Goal: Check status: Check status

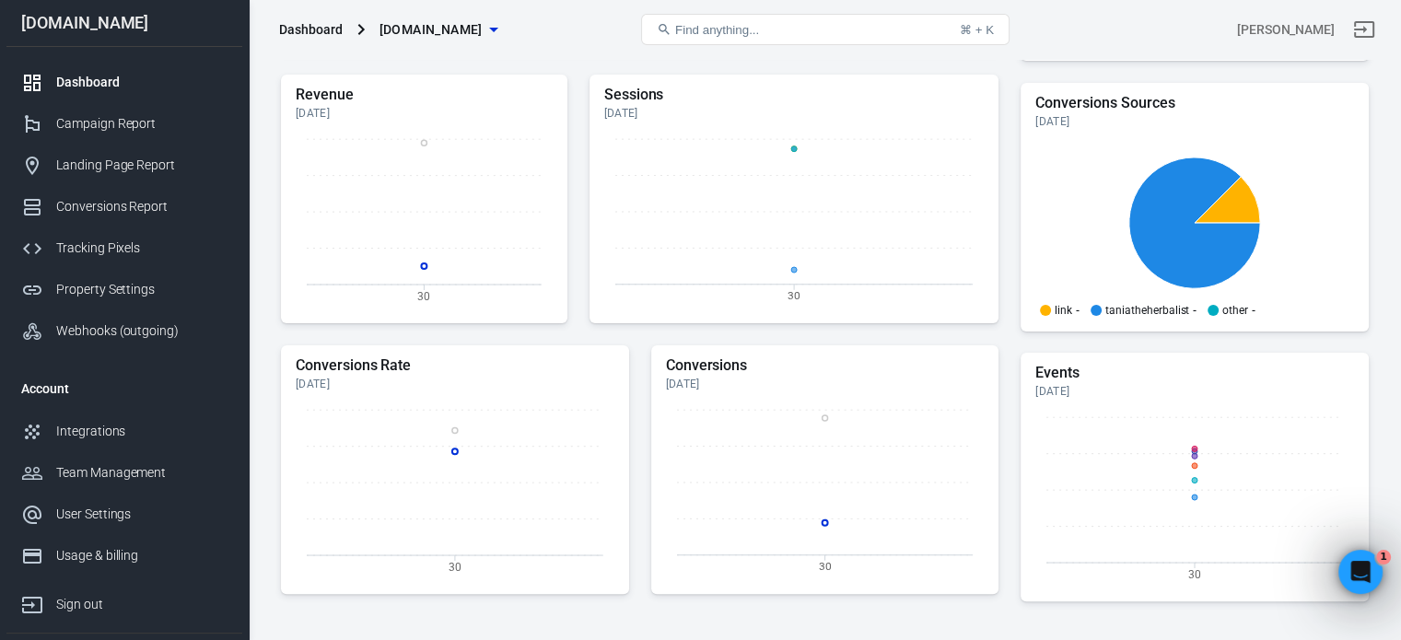
scroll to position [457, 0]
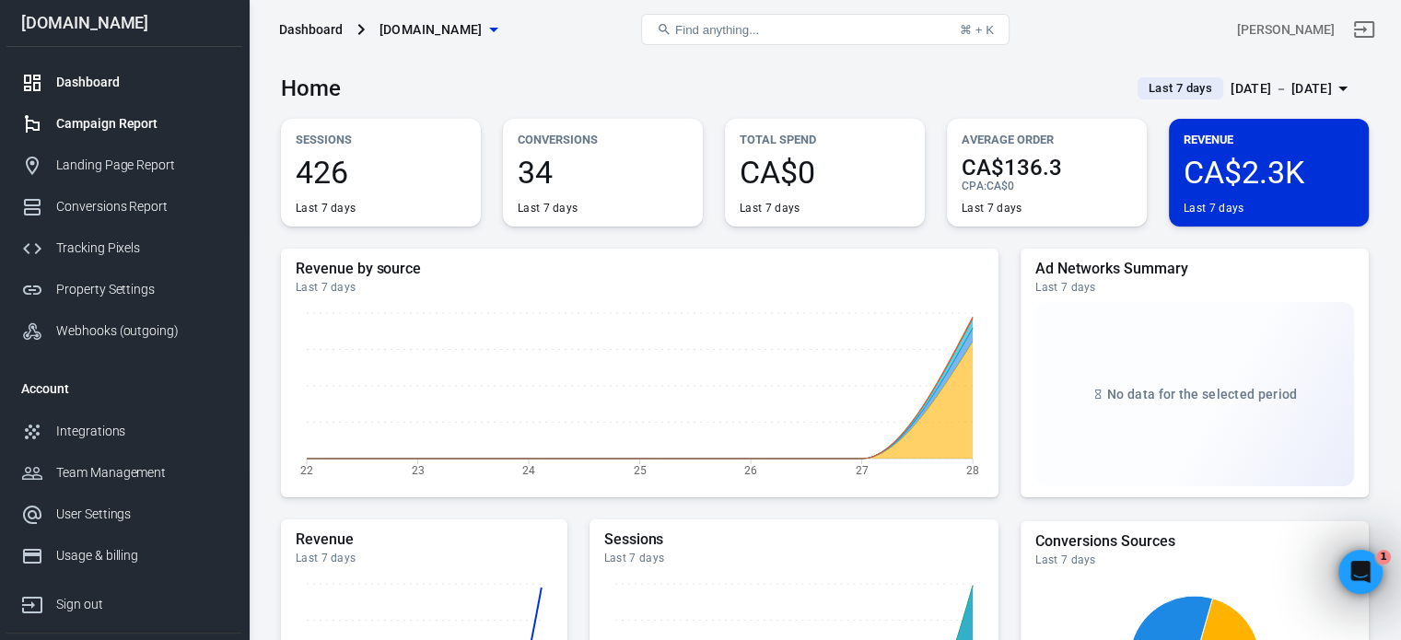
click at [98, 129] on div "Campaign Report" at bounding box center [141, 123] width 171 height 19
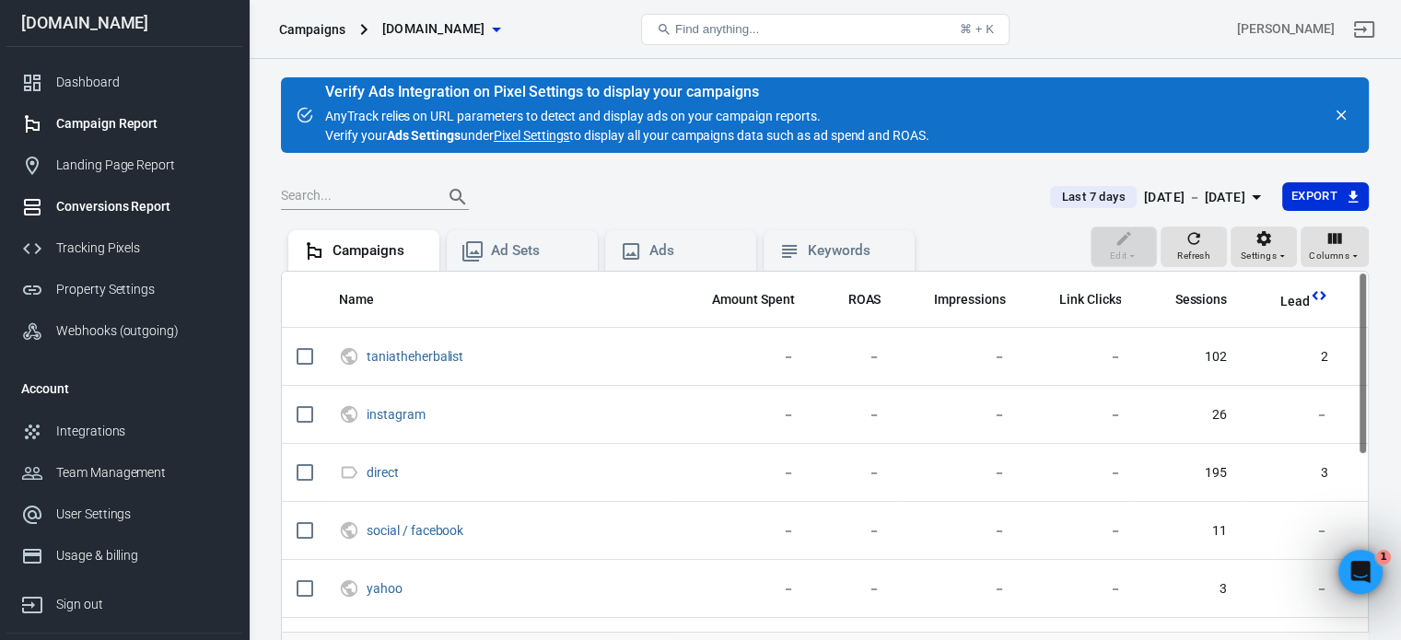
click at [115, 202] on div "Conversions Report" at bounding box center [141, 206] width 171 height 19
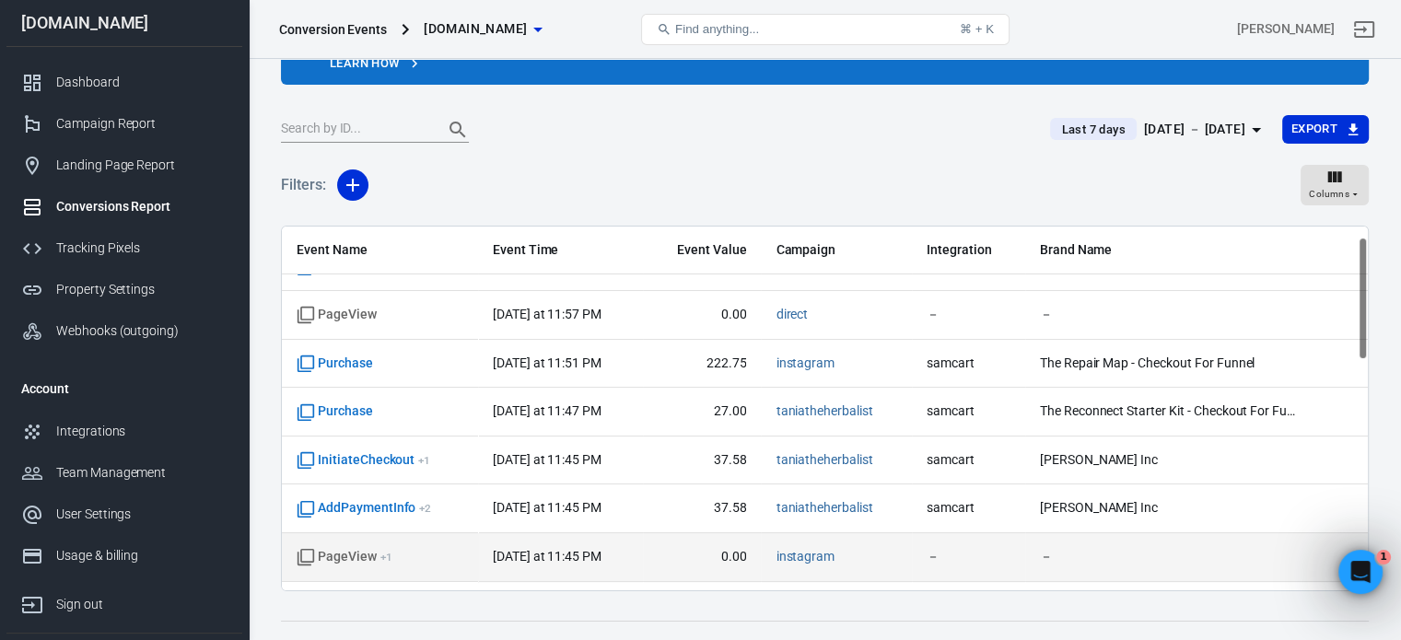
scroll to position [29, 0]
